Goal: Task Accomplishment & Management: Manage account settings

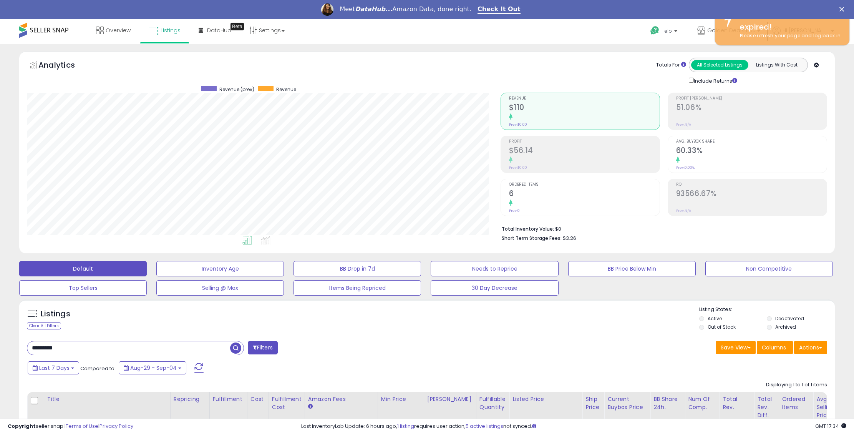
scroll to position [158, 474]
